Goal: Task Accomplishment & Management: Manage account settings

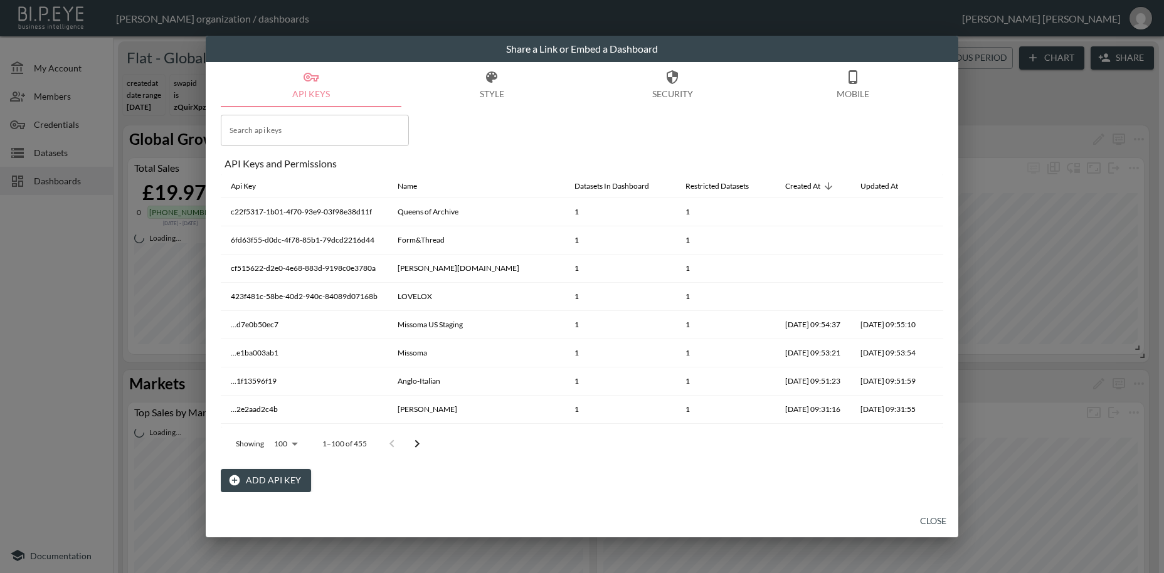
click at [923, 519] on button "Close" at bounding box center [933, 521] width 40 height 23
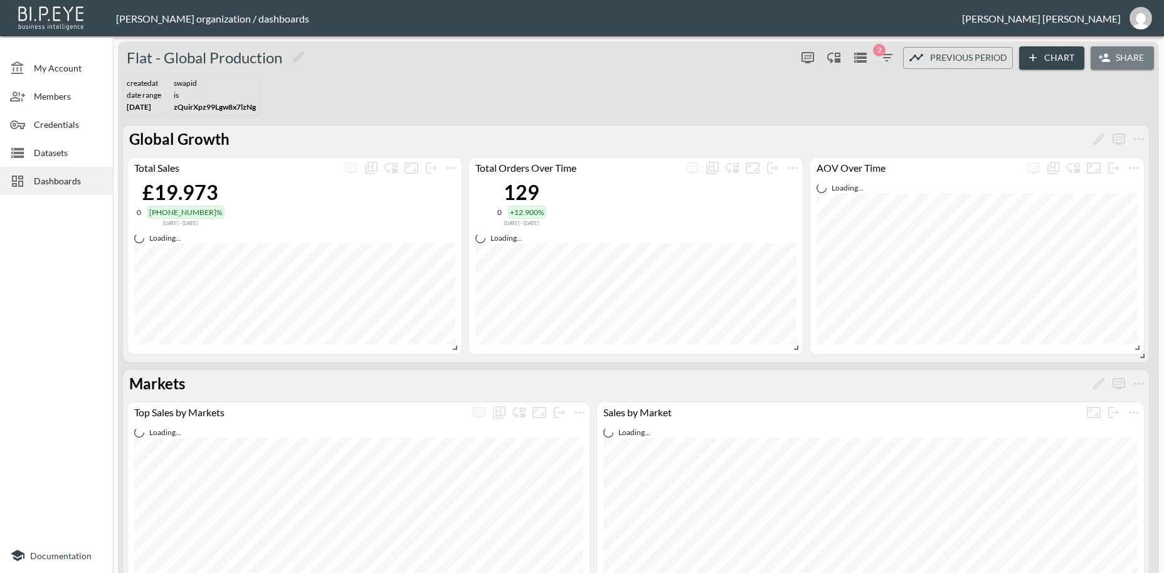
click at [1124, 56] on button "Share" at bounding box center [1121, 57] width 63 height 23
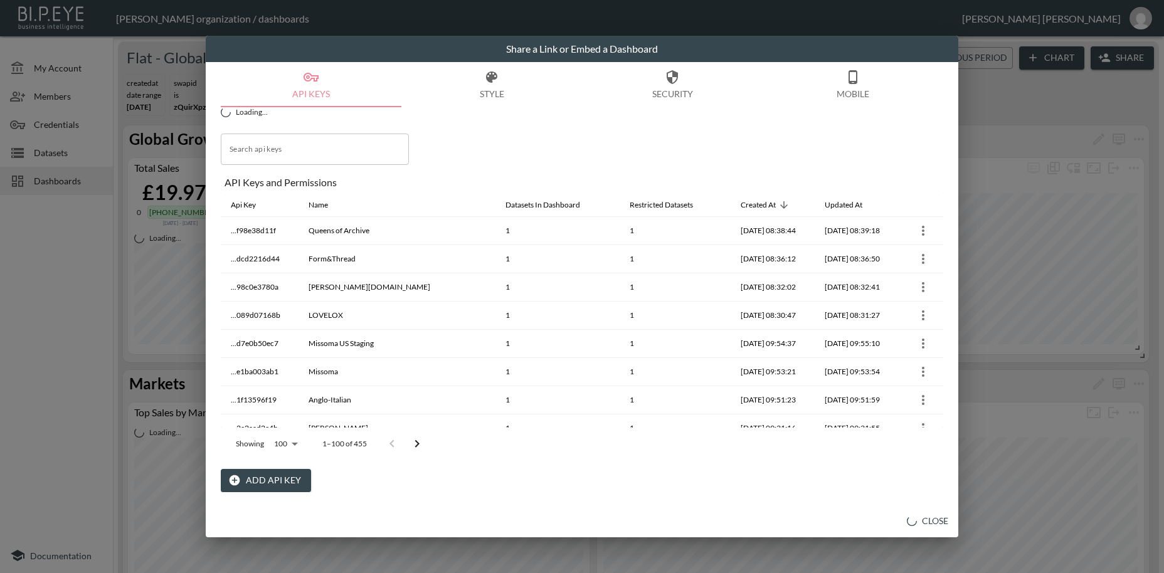
click at [286, 482] on button "Add API Key" at bounding box center [266, 480] width 90 height 23
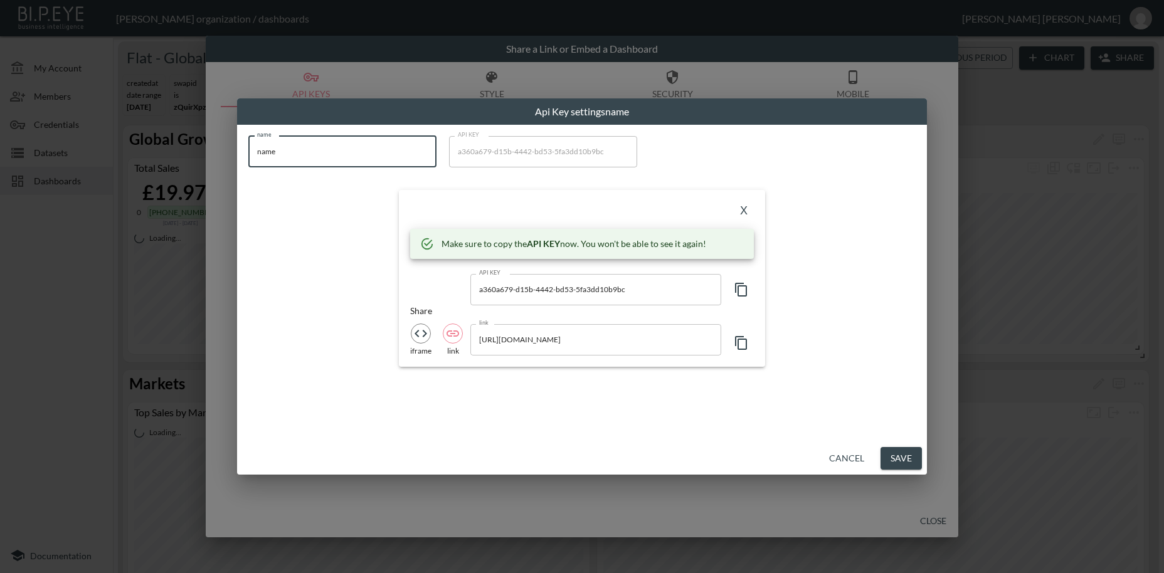
drag, startPoint x: 299, startPoint y: 149, endPoint x: 236, endPoint y: 147, distance: 62.8
click at [248, 143] on input "name" at bounding box center [342, 151] width 188 height 31
paste input "[PERSON_NAME] & Yak"
type input "[PERSON_NAME] & Yak"
click at [740, 291] on icon "button" at bounding box center [741, 289] width 15 height 15
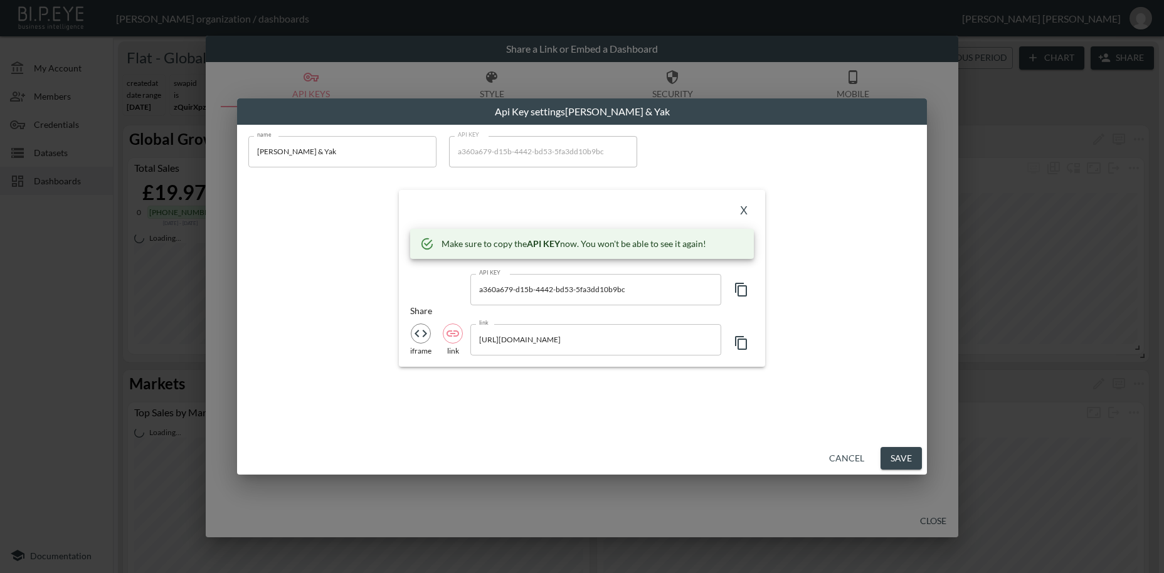
click at [747, 211] on button "X" at bounding box center [744, 211] width 20 height 20
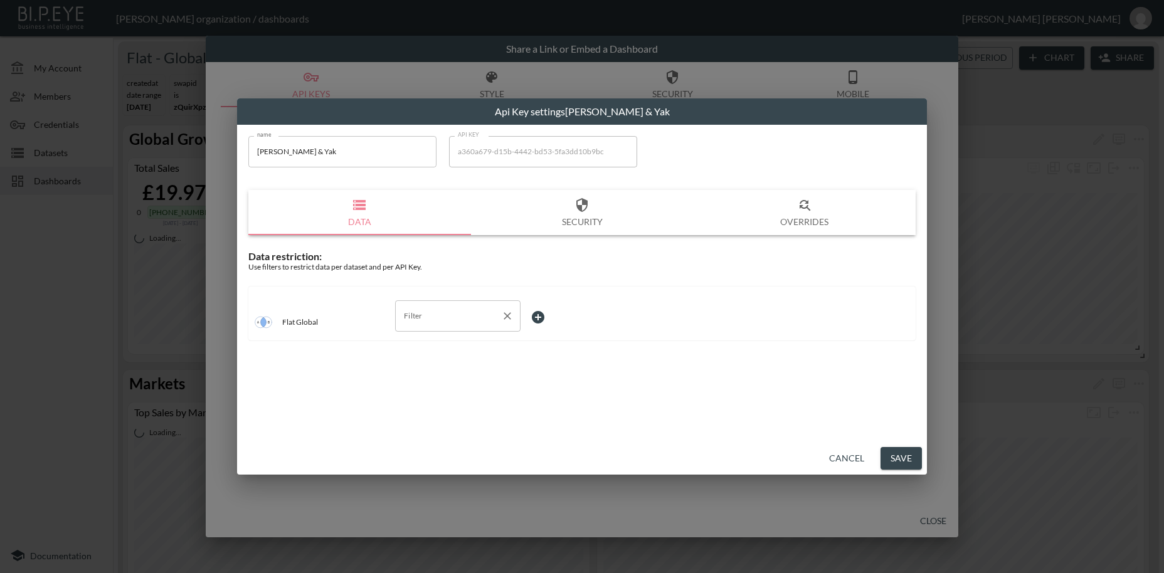
click at [409, 322] on input "Filter" at bounding box center [448, 316] width 95 height 20
click at [428, 344] on span "swapId" at bounding box center [457, 345] width 105 height 11
type input "swapId"
click at [540, 314] on body "BI.P.EYE, Interactive Analytics Dashboards - app [PERSON_NAME] organization / d…" at bounding box center [582, 286] width 1164 height 573
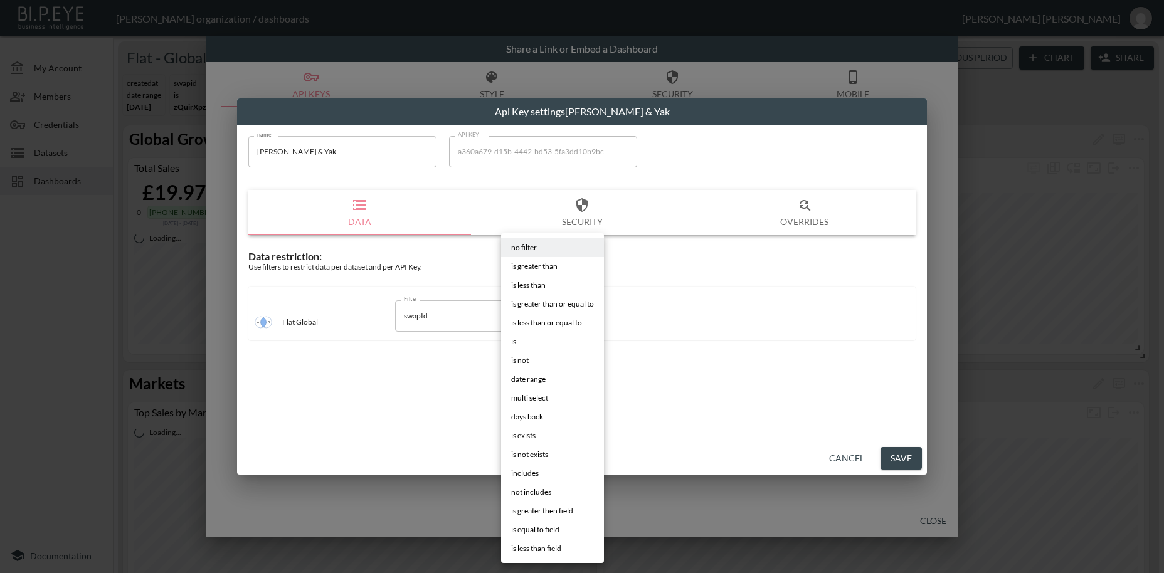
click at [522, 343] on li "is" at bounding box center [552, 341] width 103 height 19
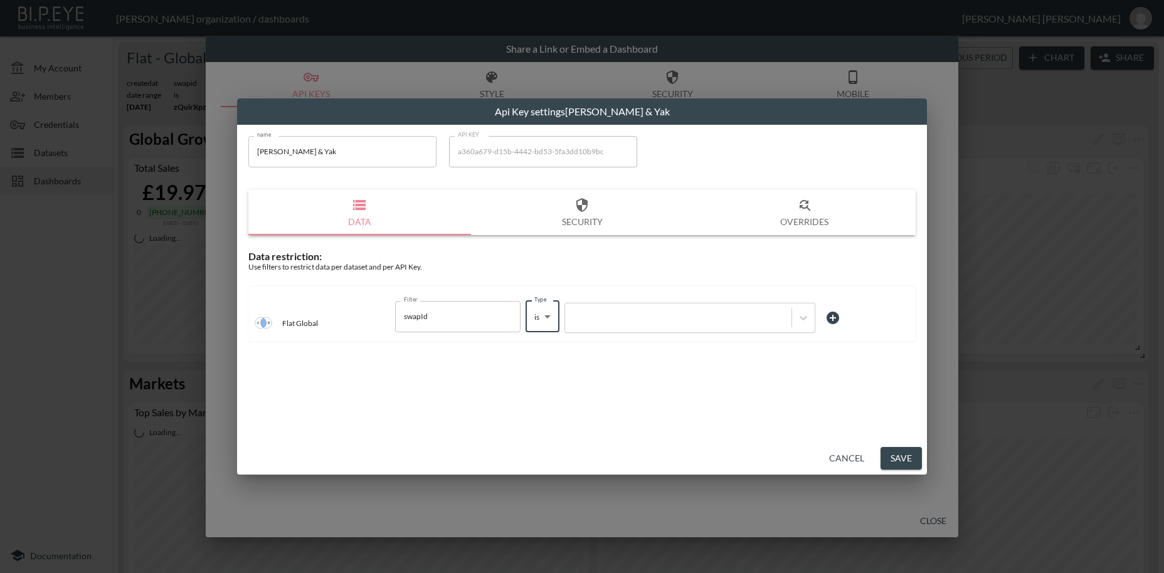
type input "is"
click at [620, 319] on div at bounding box center [678, 318] width 214 height 12
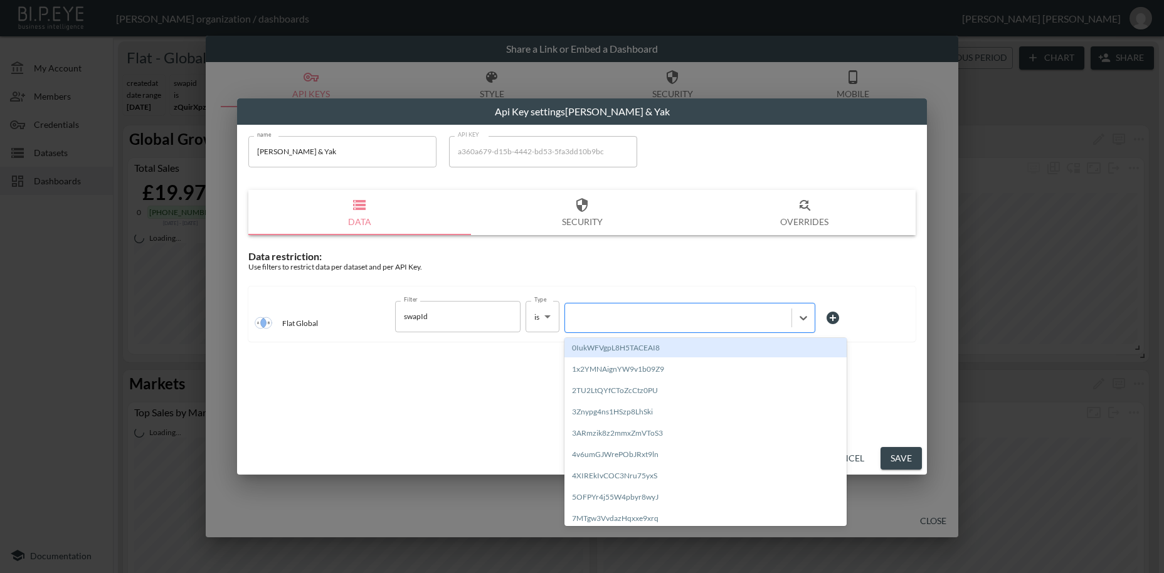
paste input "Fm283z0tgMz6P0XXjMTj"
type input "Fm283z0tgMz6P0XXjMTj"
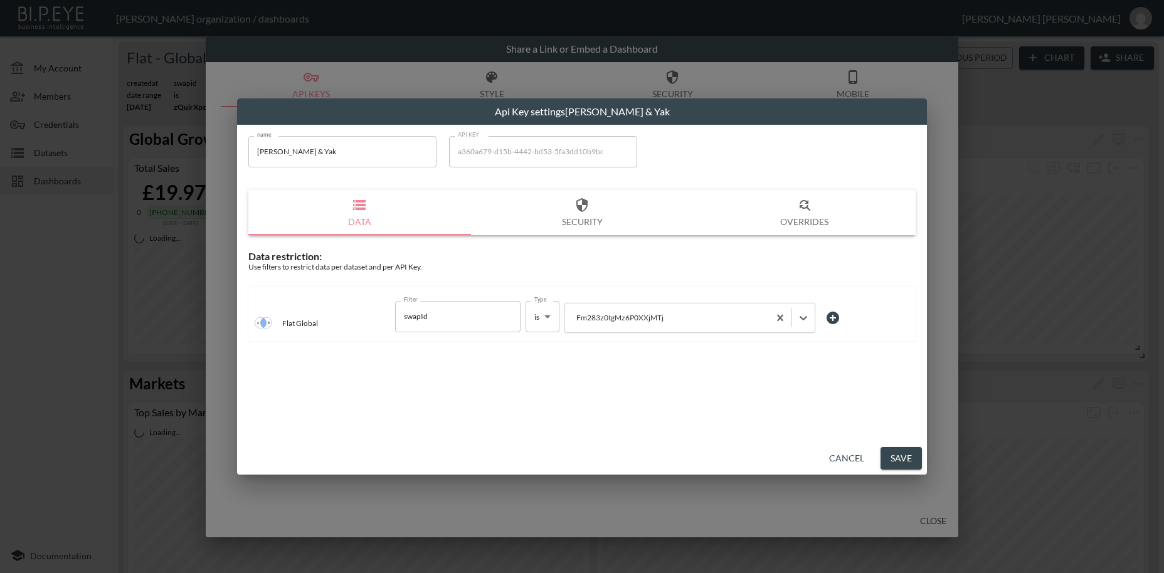
click at [904, 456] on button "Save" at bounding box center [900, 458] width 41 height 23
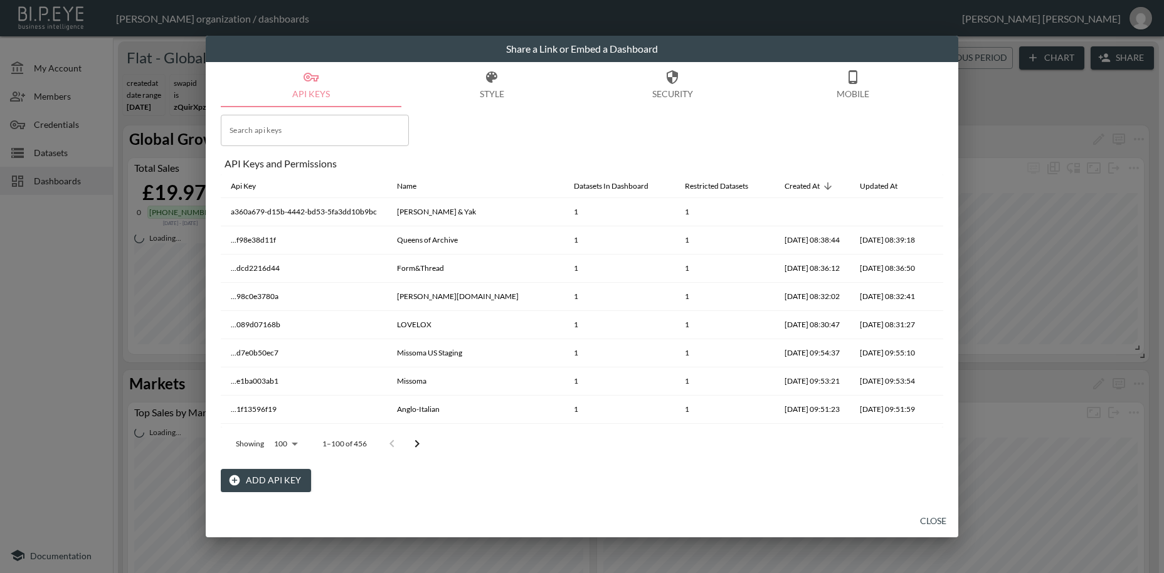
click at [937, 525] on button "Close" at bounding box center [933, 521] width 40 height 23
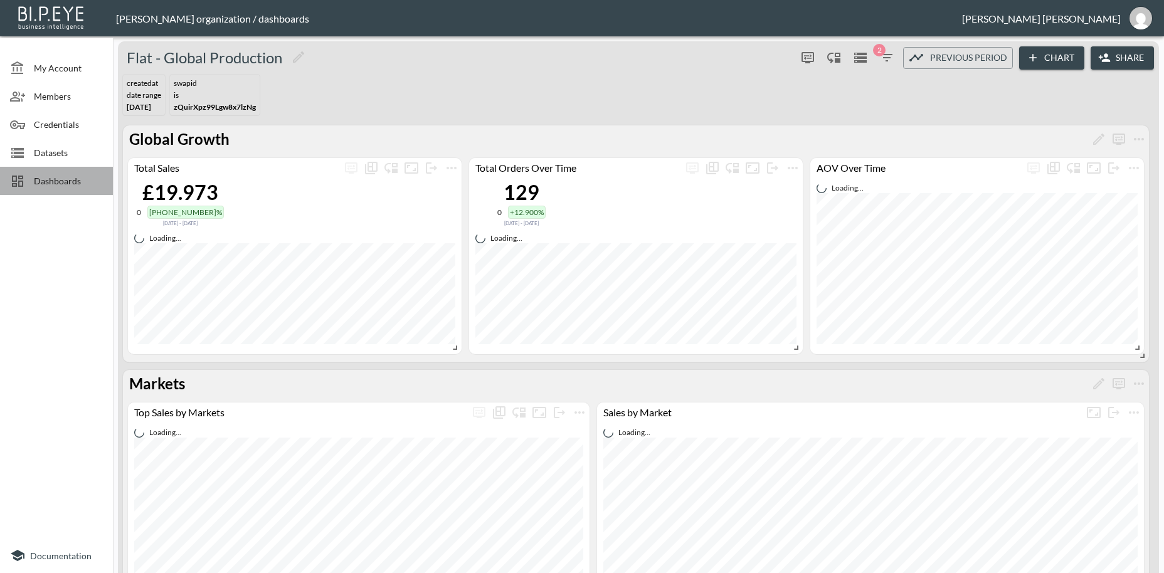
click at [61, 181] on span "Dashboards" at bounding box center [68, 180] width 69 height 13
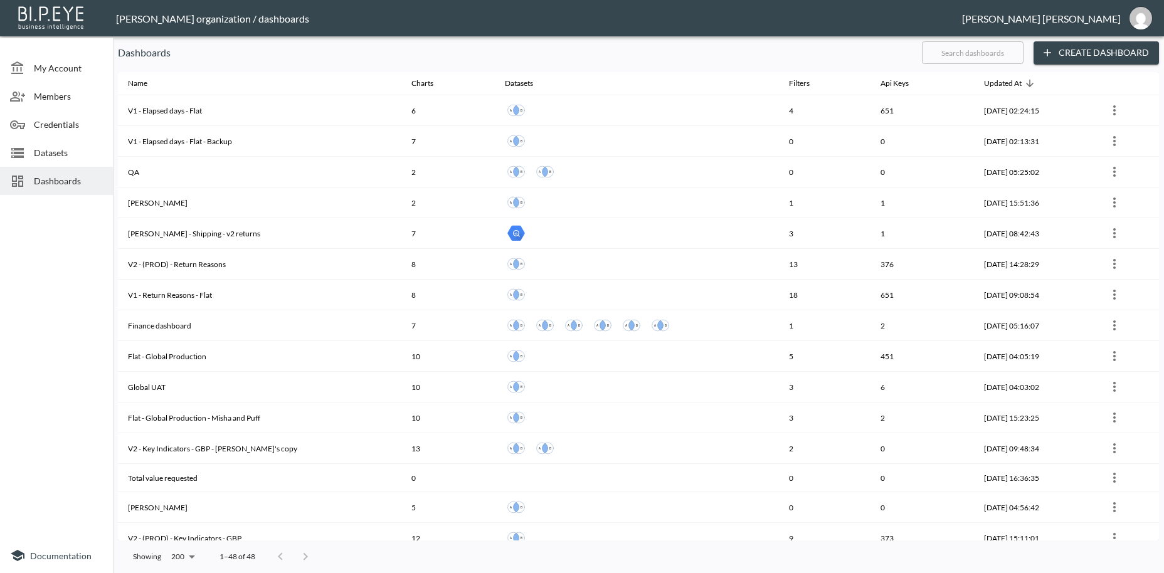
click at [72, 125] on span "Credentials" at bounding box center [68, 124] width 69 height 13
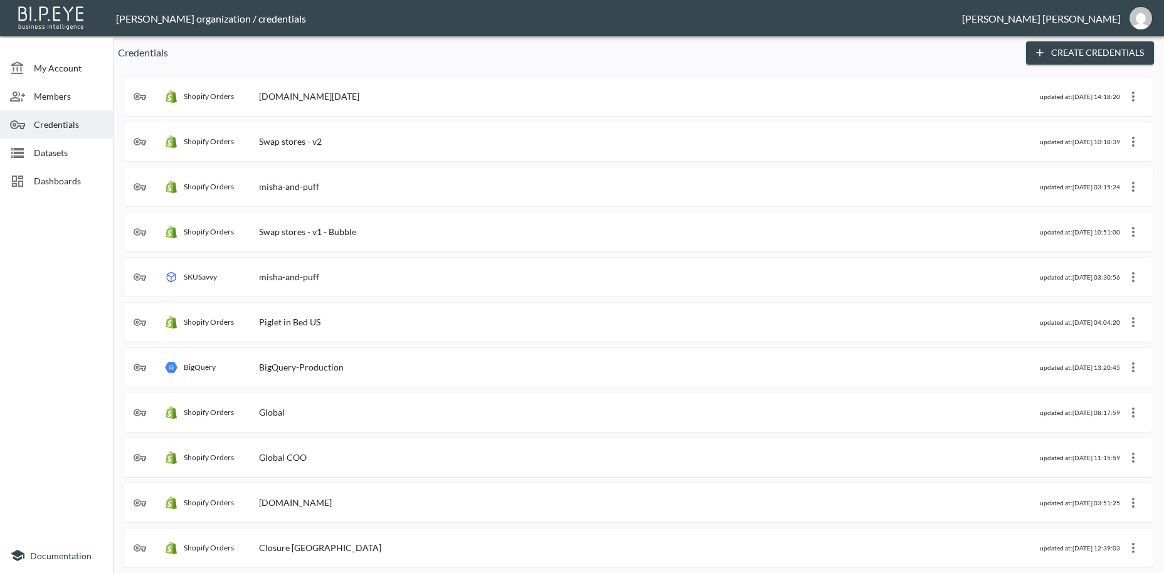
click at [324, 145] on div "Shopify Orders Swap stores - v2" at bounding box center [587, 141] width 906 height 13
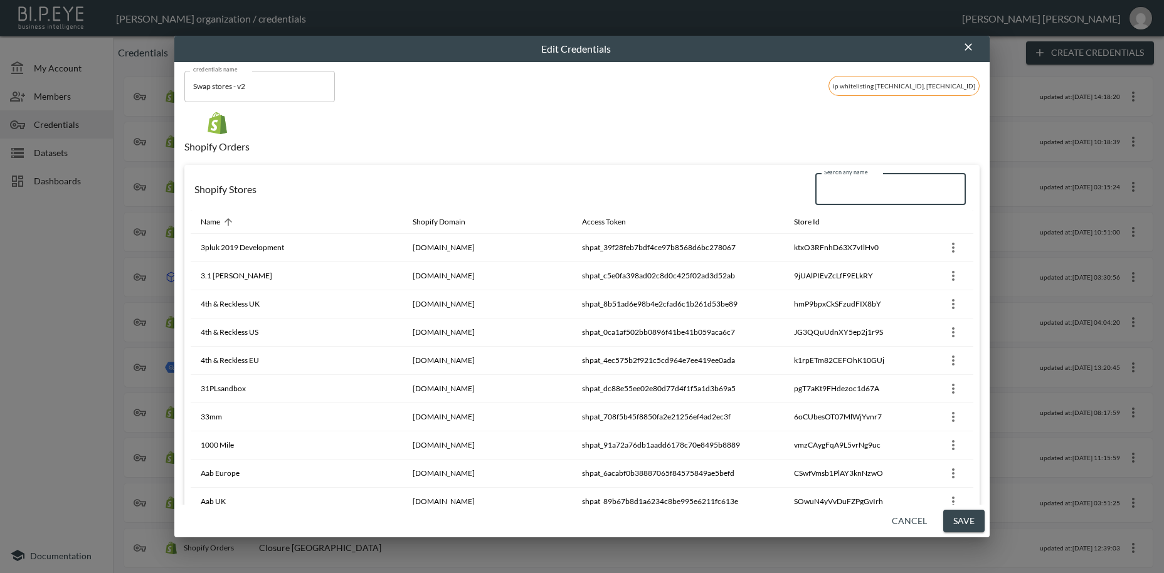
click at [846, 193] on input "Search any name" at bounding box center [890, 189] width 150 height 31
paste input "Avenue 85"
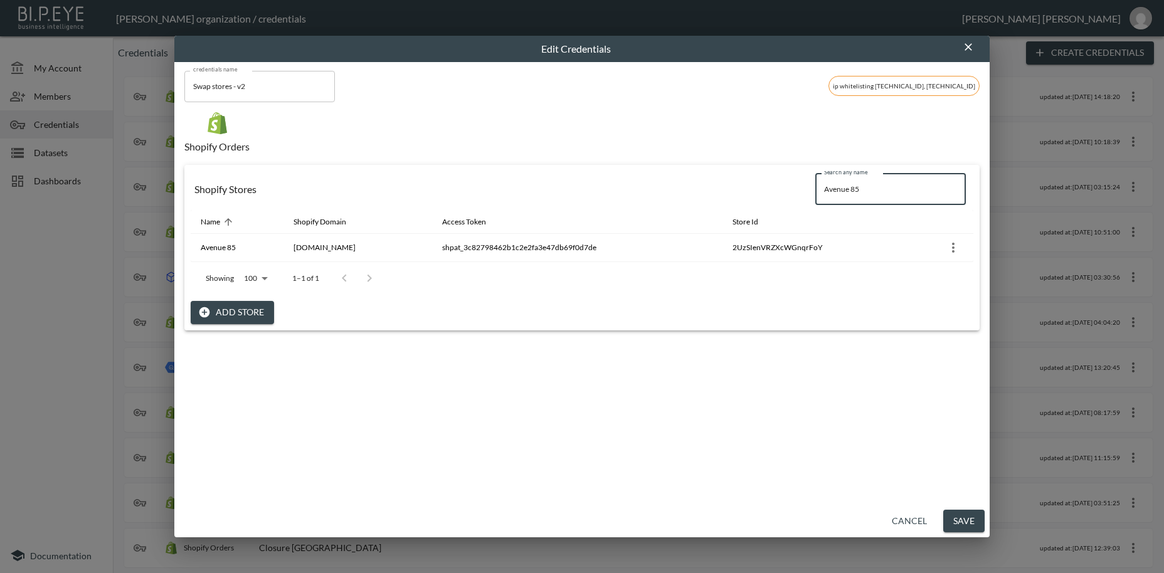
drag, startPoint x: 888, startPoint y: 188, endPoint x: 788, endPoint y: 180, distance: 100.0
click at [815, 180] on input "Avenue 85" at bounding box center [890, 189] width 150 height 31
paste input "What [PERSON_NAME]"
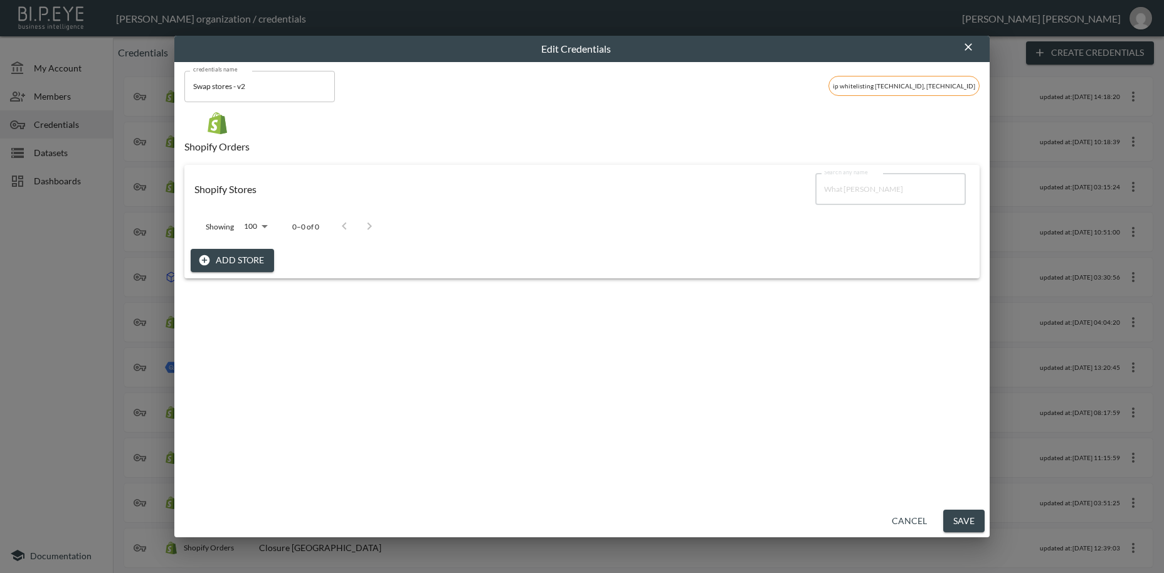
type input "What [PERSON_NAME]"
click at [255, 259] on button "Add Store" at bounding box center [232, 260] width 83 height 23
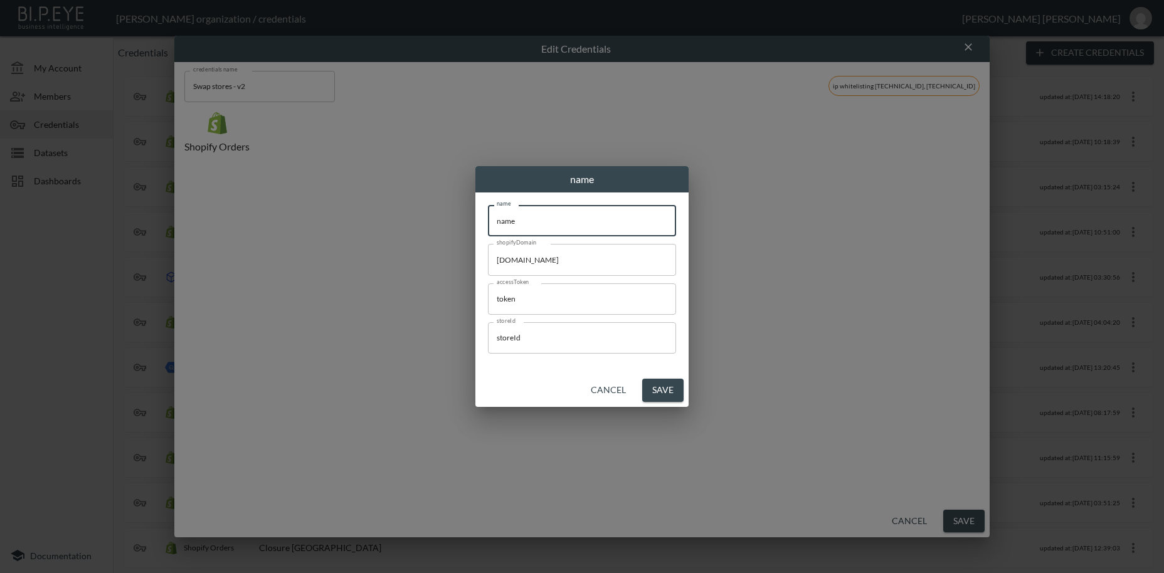
drag, startPoint x: 548, startPoint y: 222, endPoint x: 469, endPoint y: 218, distance: 79.1
click at [488, 218] on input "name" at bounding box center [582, 220] width 188 height 31
paste input "What [PERSON_NAME]"
type input "What [PERSON_NAME]"
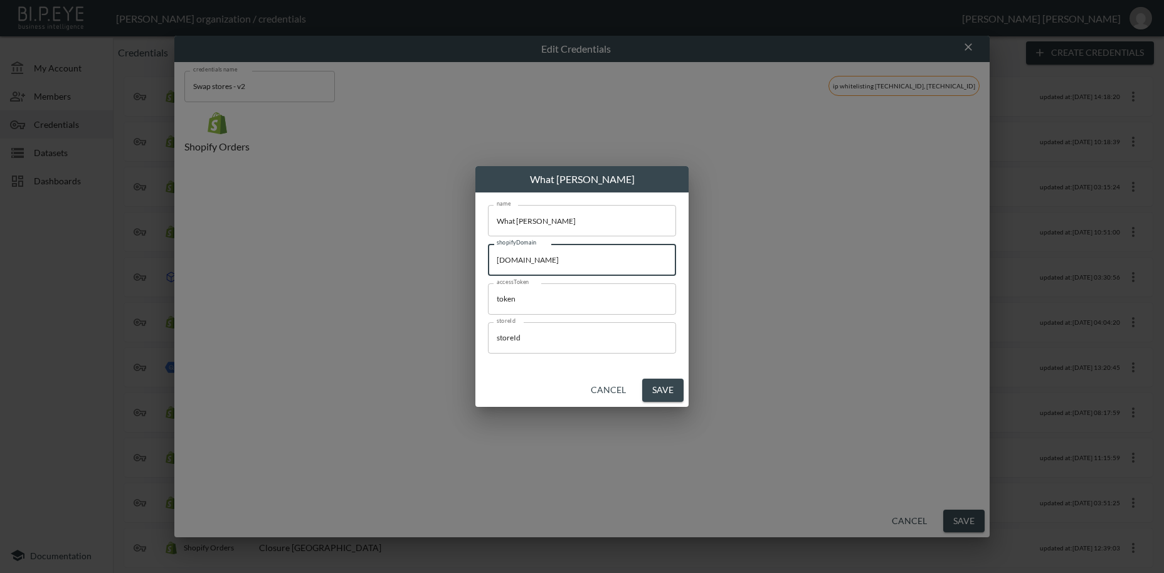
drag, startPoint x: 608, startPoint y: 260, endPoint x: 507, endPoint y: 297, distance: 106.9
click at [488, 254] on input "[DOMAIN_NAME]" at bounding box center [582, 259] width 188 height 31
paste input "what-[PERSON_NAME]-did"
type input "[DOMAIN_NAME]"
drag, startPoint x: 498, startPoint y: 302, endPoint x: 466, endPoint y: 300, distance: 32.0
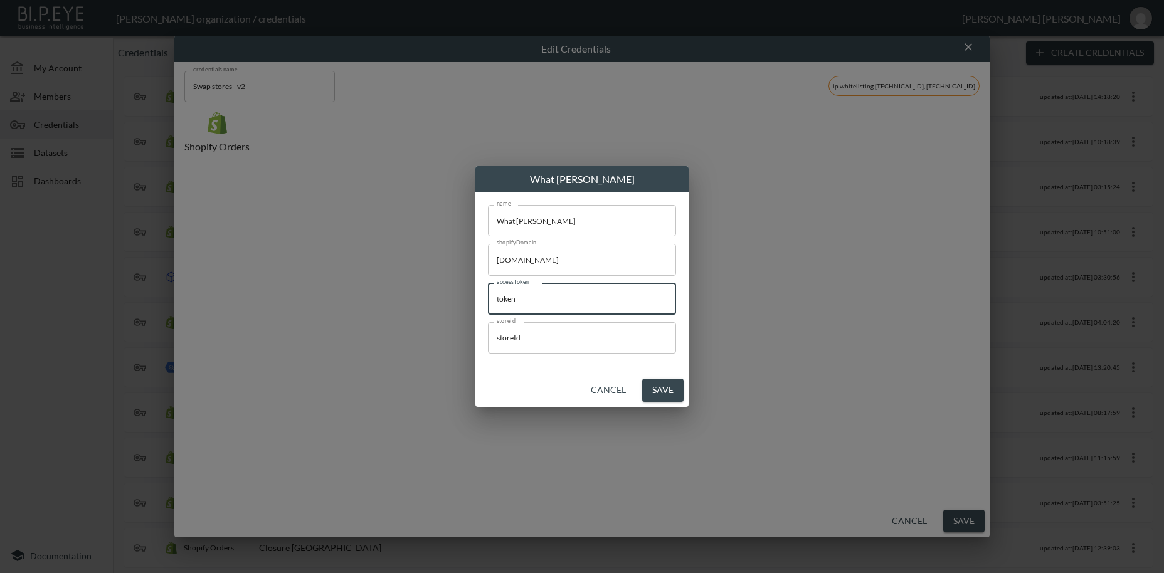
click at [488, 300] on input "token" at bounding box center [582, 298] width 188 height 31
paste input "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"
type input "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"
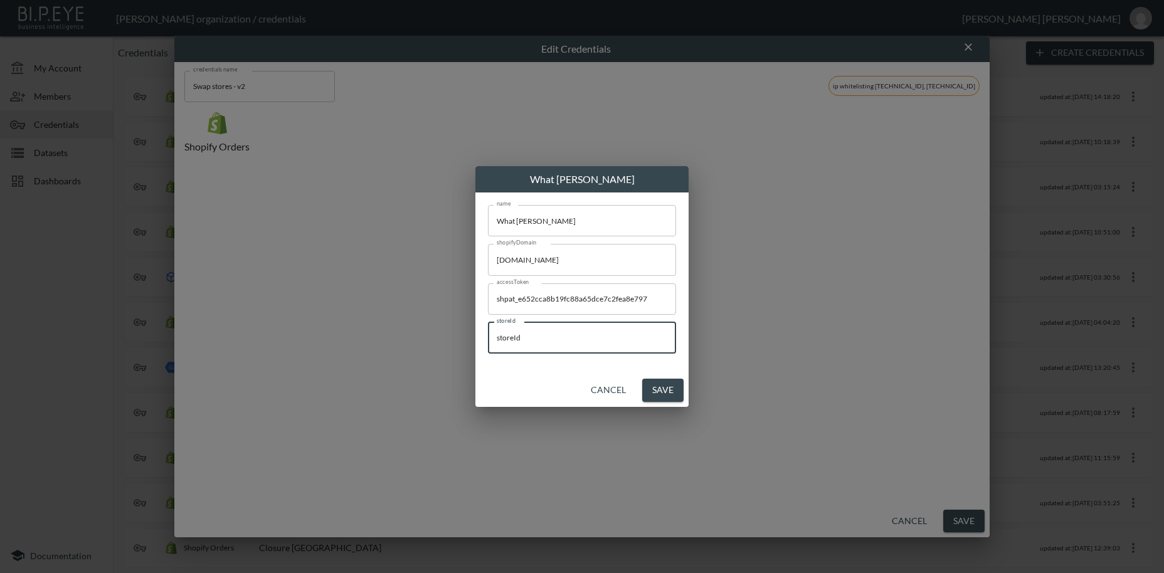
drag, startPoint x: 540, startPoint y: 334, endPoint x: 480, endPoint y: 333, distance: 60.2
click at [488, 333] on input "storeId" at bounding box center [582, 337] width 188 height 31
paste input "CqlyOloXaV1UxsKmVlFh"
type input "CqlyOloXaV1UxsKmVlFh"
click at [659, 396] on button "Save" at bounding box center [662, 390] width 41 height 23
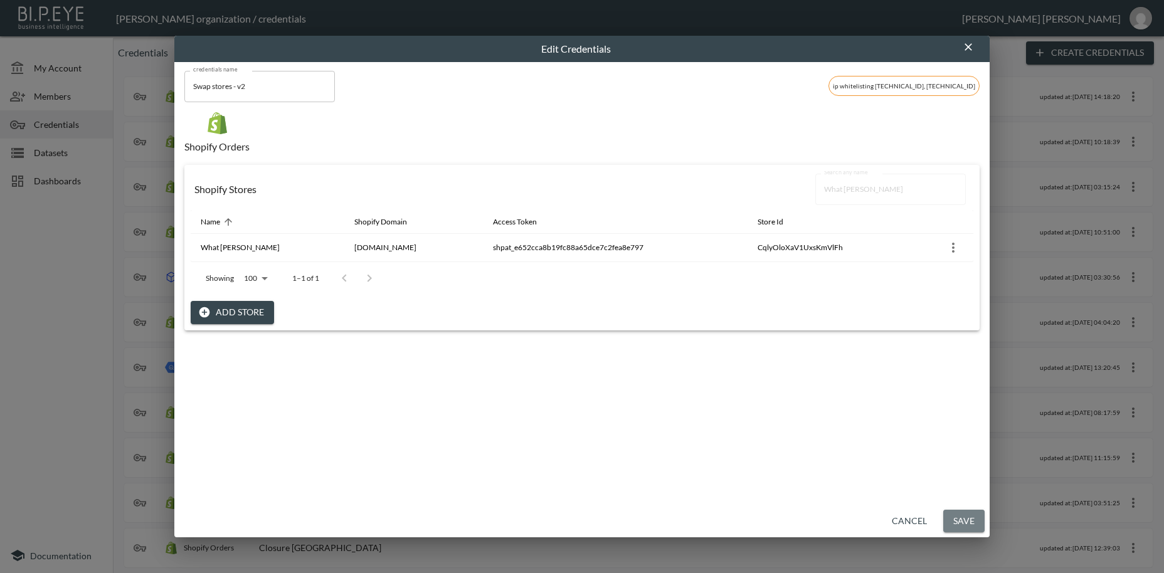
click at [957, 519] on button "Save" at bounding box center [963, 521] width 41 height 23
